Goal: Navigation & Orientation: Understand site structure

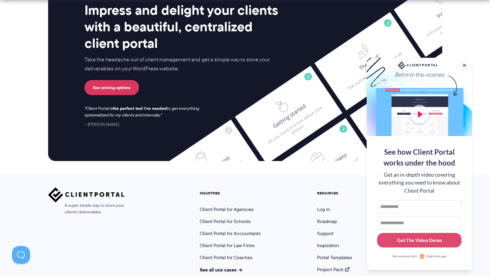
scroll to position [2486, 0]
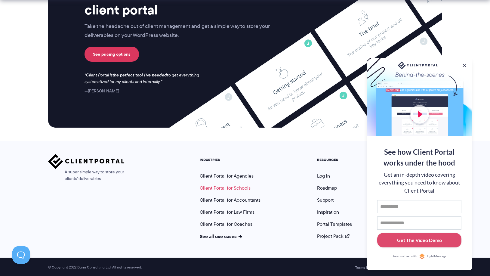
click at [212, 187] on link "Client Portal for Schools" at bounding box center [225, 187] width 51 height 7
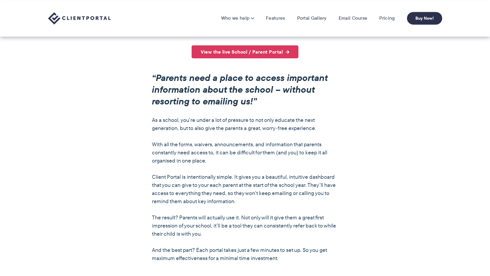
scroll to position [399, 0]
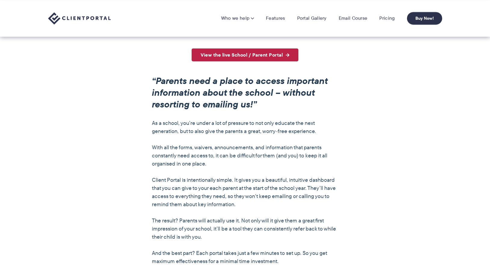
click at [243, 51] on link "View the live School / Parent Portal" at bounding box center [244, 54] width 107 height 13
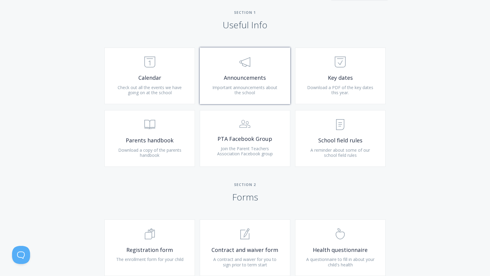
click at [241, 62] on polygon at bounding box center [245, 61] width 9 height 9
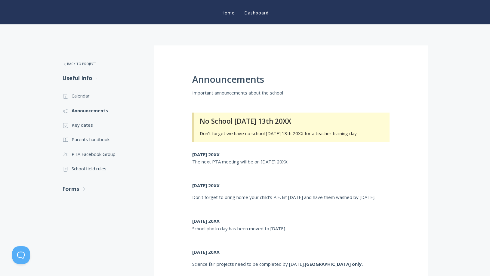
scroll to position [92, 0]
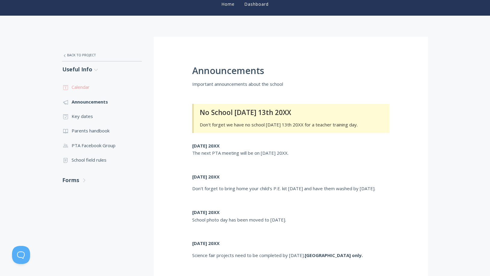
click at [82, 89] on link ".st0{fill:none;stroke:#000000;stroke-width:2;stroke-miterlimit:10;} Untitled-18…" at bounding box center [101, 87] width 79 height 14
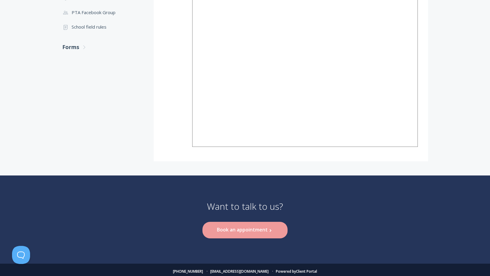
scroll to position [228, 0]
